Goal: Task Accomplishment & Management: Use online tool/utility

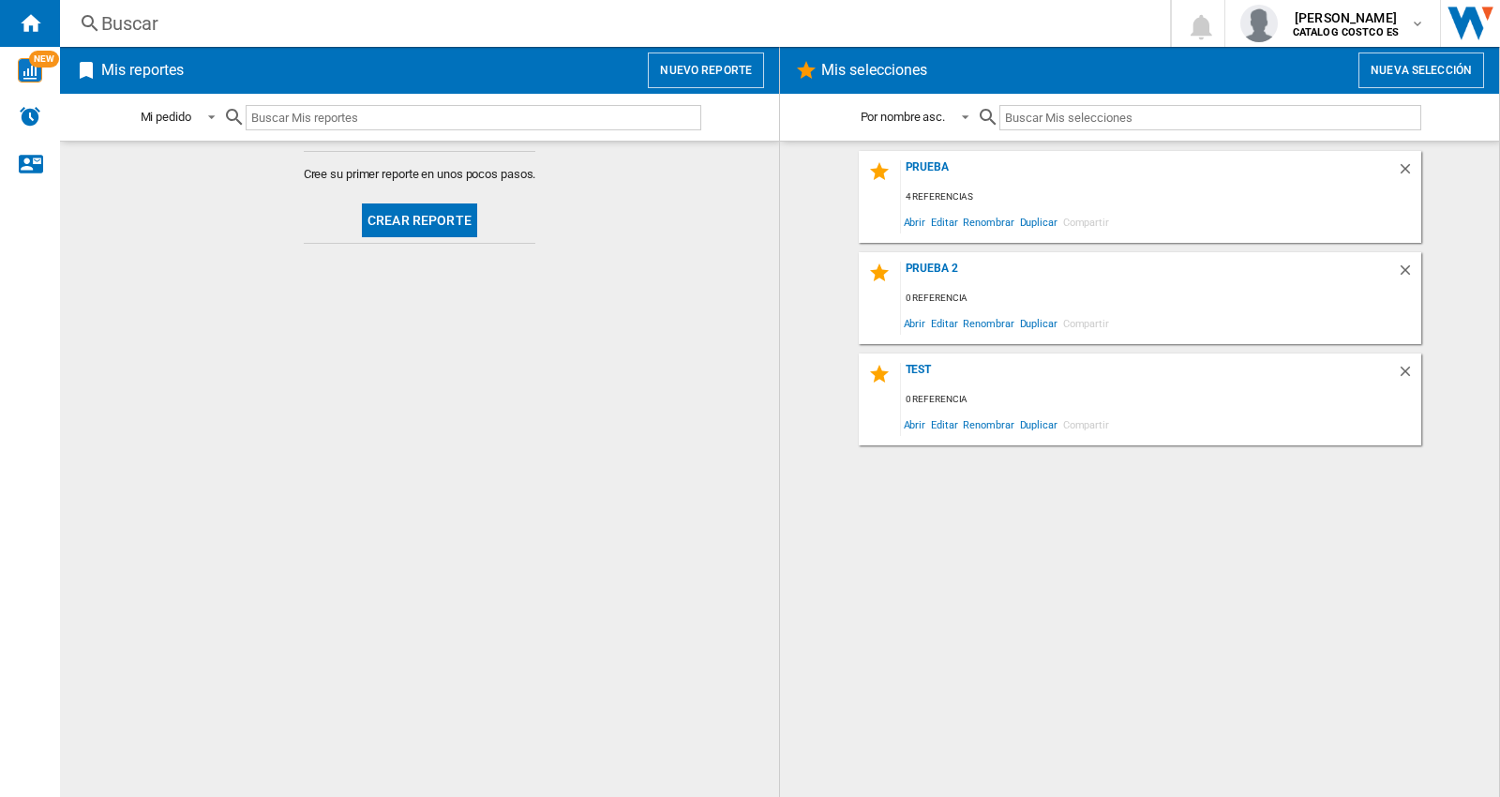
click at [398, 243] on span at bounding box center [419, 243] width 130 height 0
click at [401, 232] on button "Crear reporte" at bounding box center [419, 220] width 115 height 34
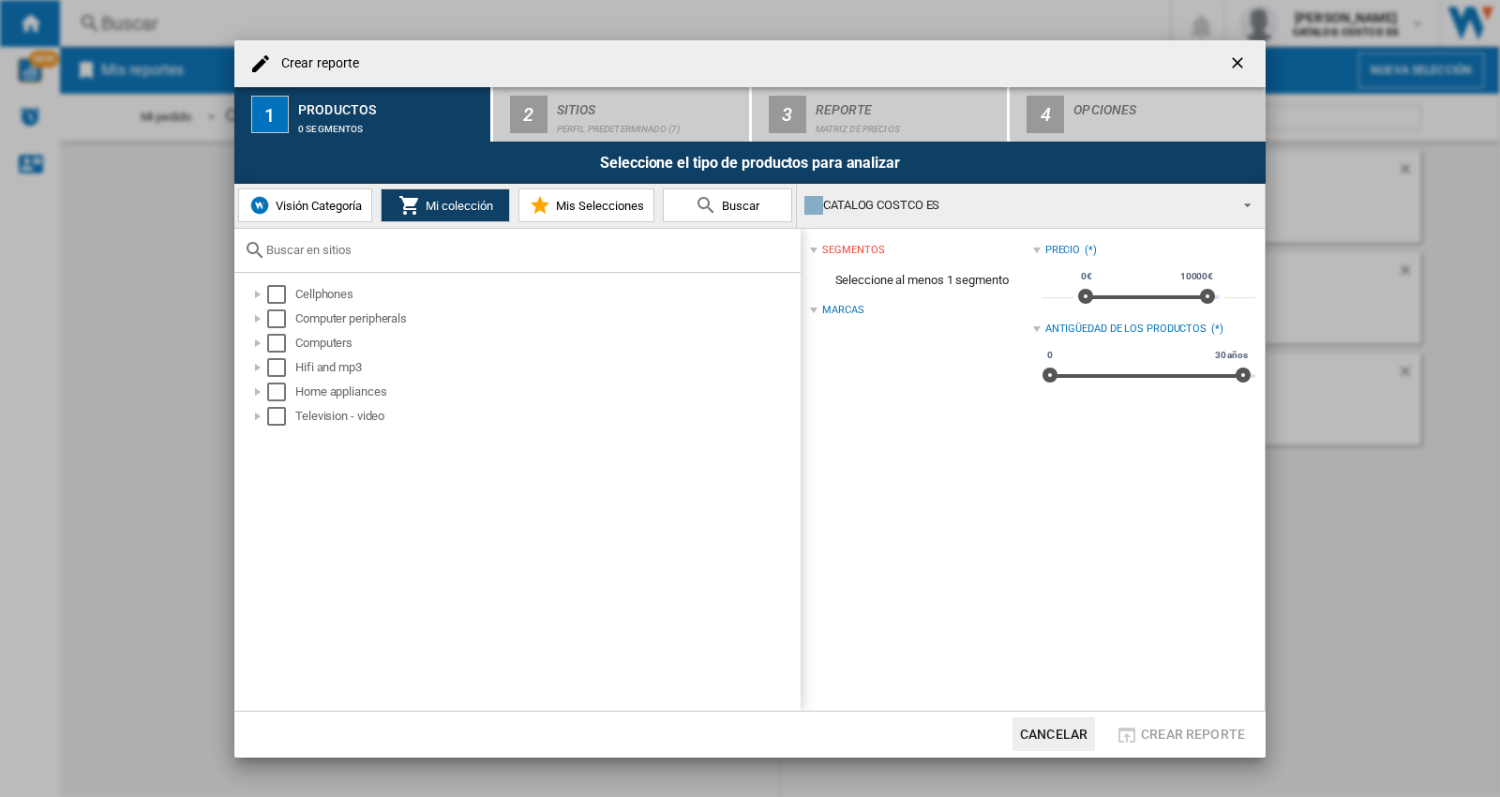
click at [285, 210] on span "Visión Categoría" at bounding box center [316, 206] width 91 height 14
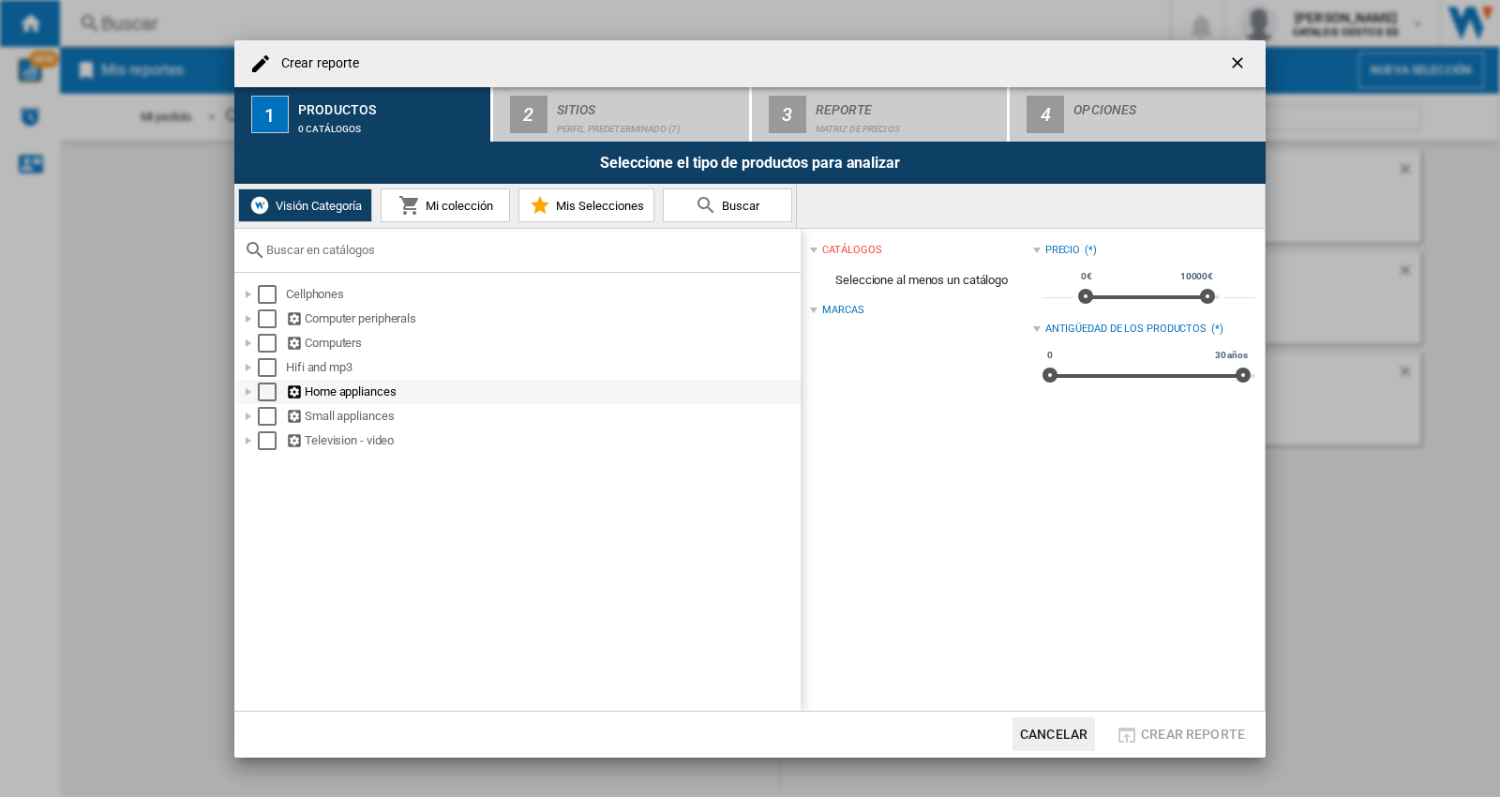
click at [250, 387] on div at bounding box center [248, 391] width 19 height 19
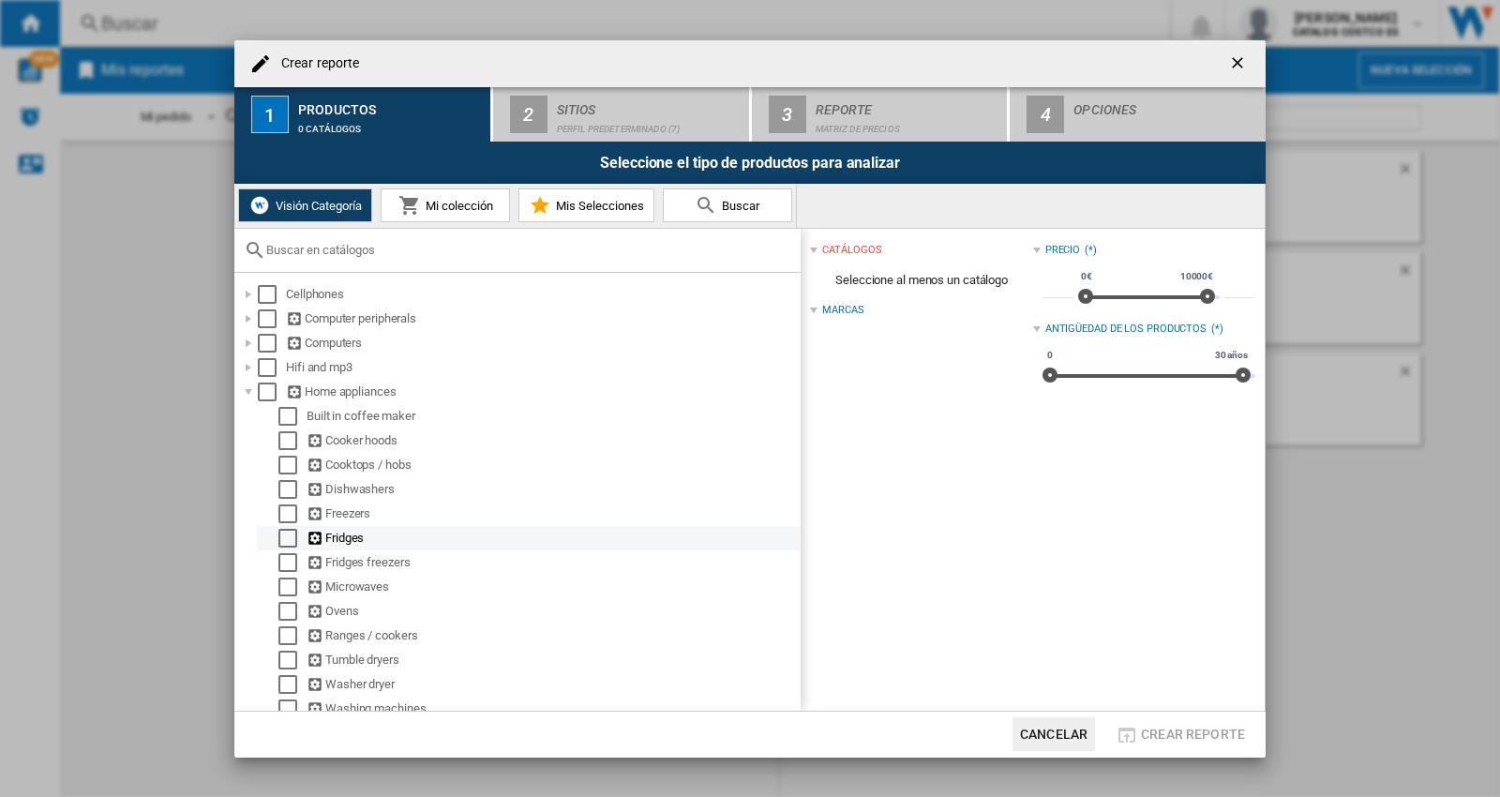
scroll to position [91, 0]
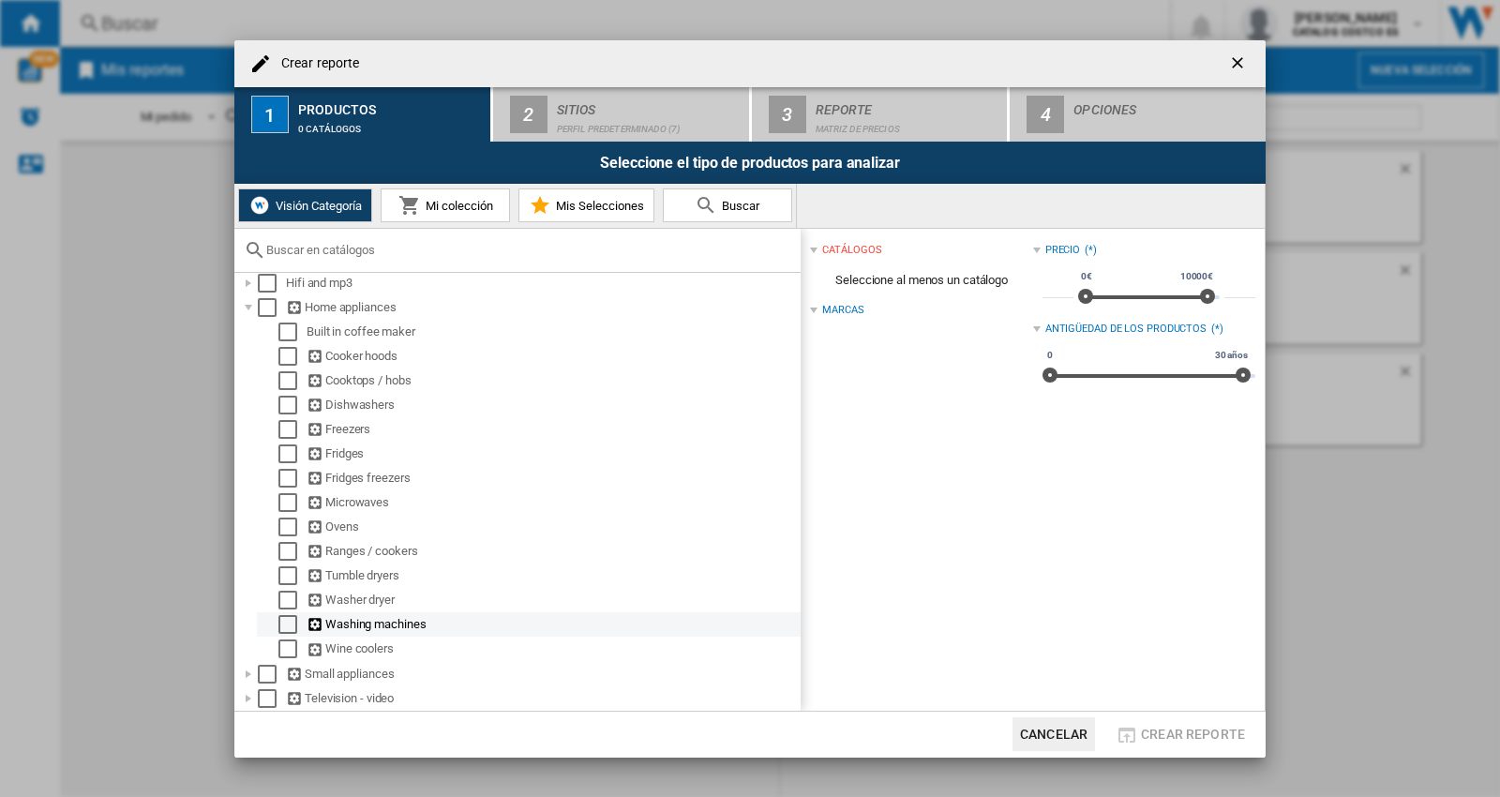
click at [284, 626] on div "Select" at bounding box center [287, 624] width 19 height 19
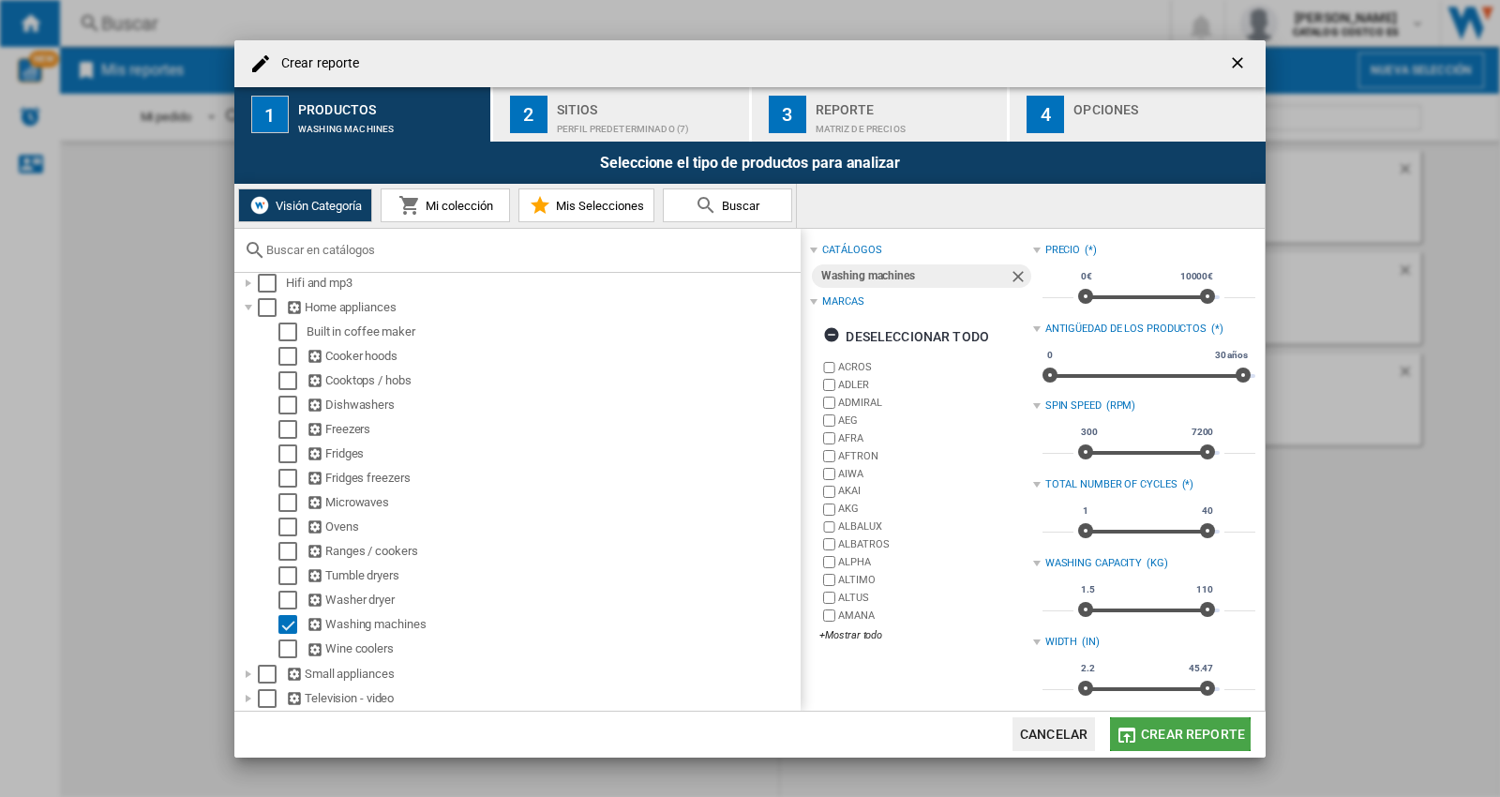
click at [1170, 739] on span "Crear reporte" at bounding box center [1193, 734] width 104 height 15
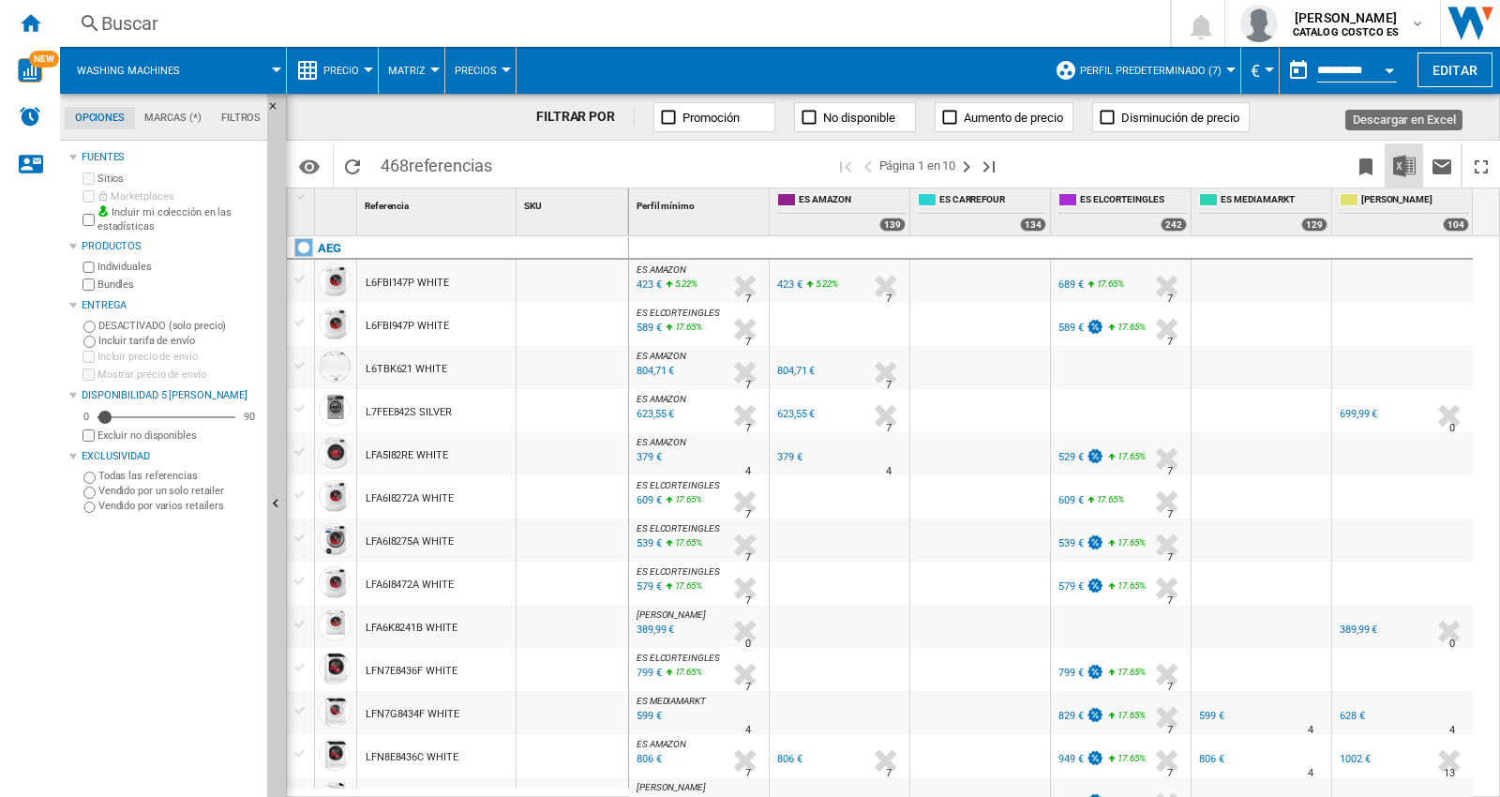
click at [1398, 167] on img "Descargar en Excel" at bounding box center [1404, 166] width 22 height 22
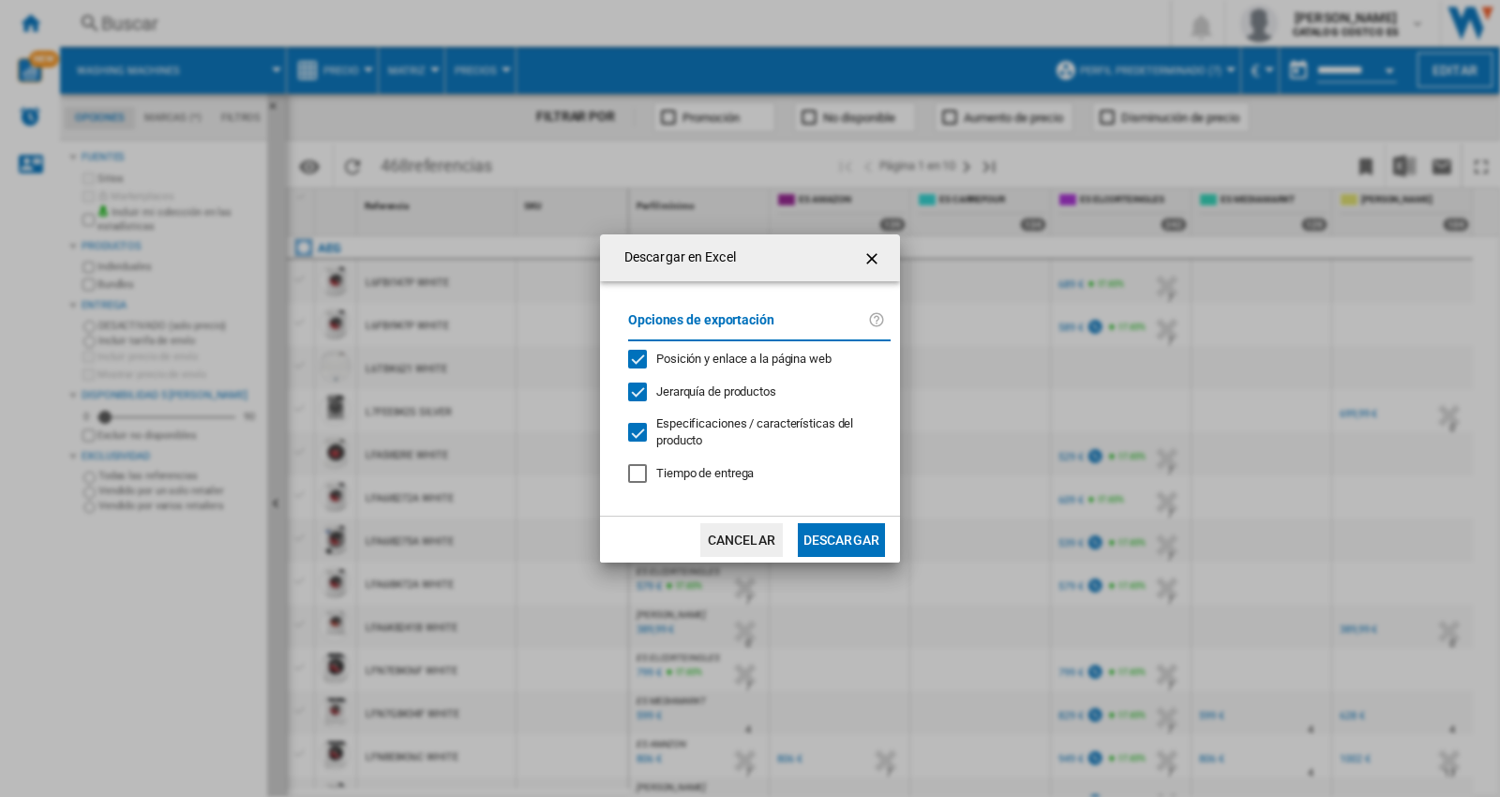
click at [718, 483] on div "Opciones de exportación Posición y enlace a la página web Jerarquía de producto…" at bounding box center [759, 398] width 281 height 197
click at [717, 474] on span "Tiempo de entrega" at bounding box center [704, 473] width 97 height 14
click at [836, 547] on button "Descargar" at bounding box center [841, 540] width 87 height 34
